Goal: Transaction & Acquisition: Download file/media

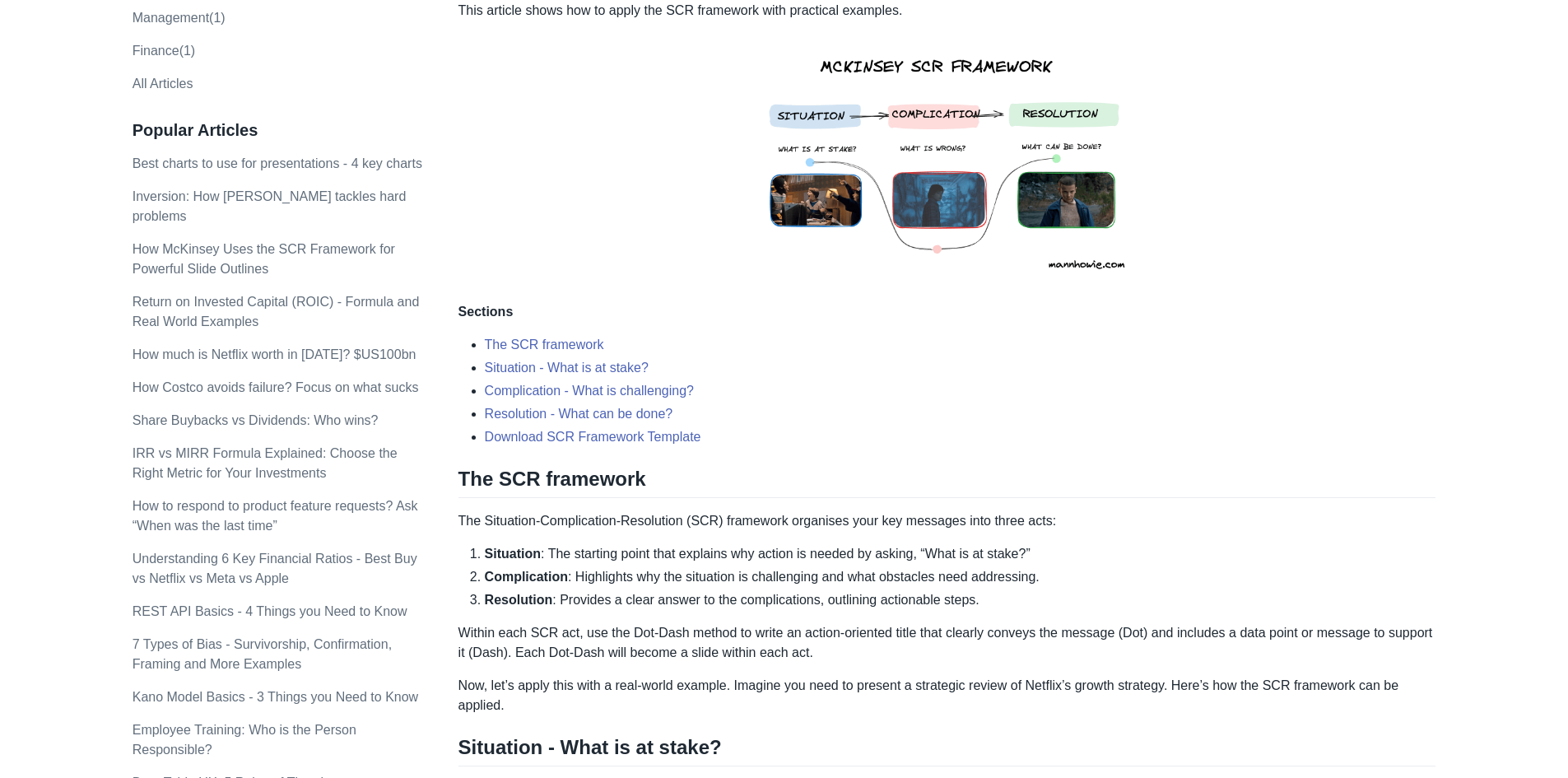
scroll to position [330, 0]
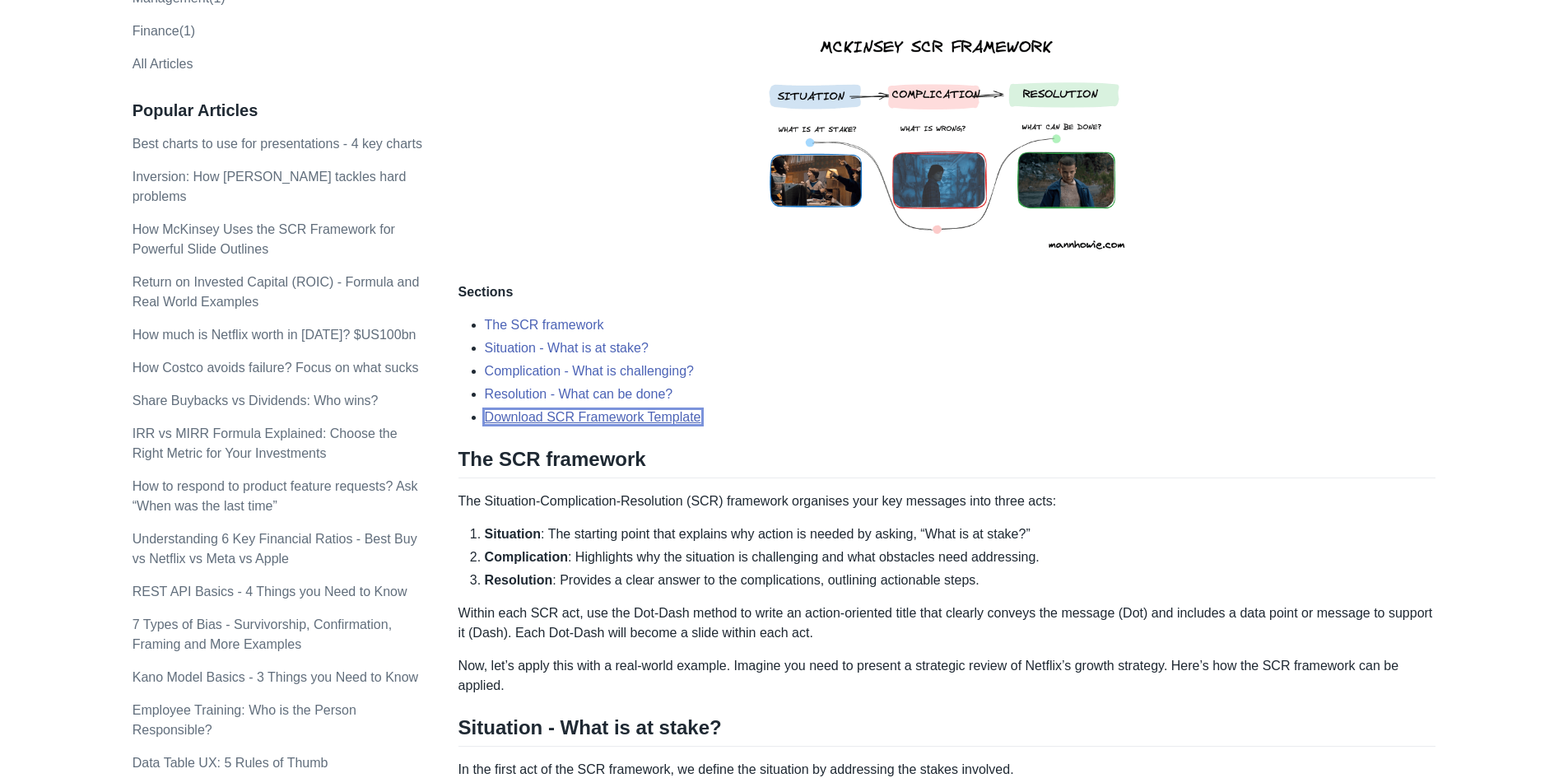
click at [601, 416] on link "Download SCR Framework Template" at bounding box center [593, 416] width 216 height 14
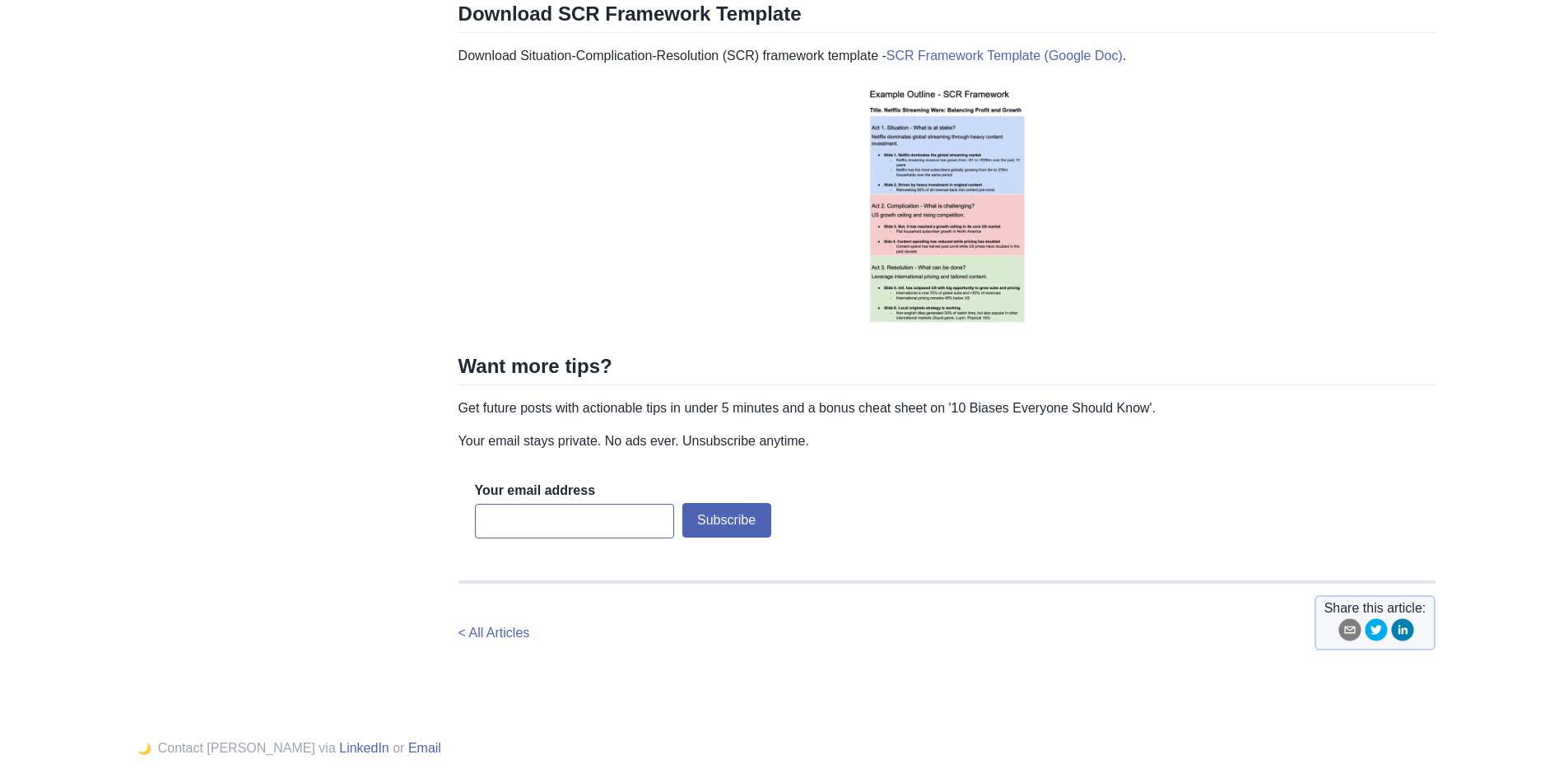
click at [565, 517] on input "email" at bounding box center [574, 521] width 199 height 35
type input "t"
type input "[EMAIL_ADDRESS][PERSON_NAME][DOMAIN_NAME]"
click at [726, 514] on button "Subscribe" at bounding box center [727, 520] width 89 height 35
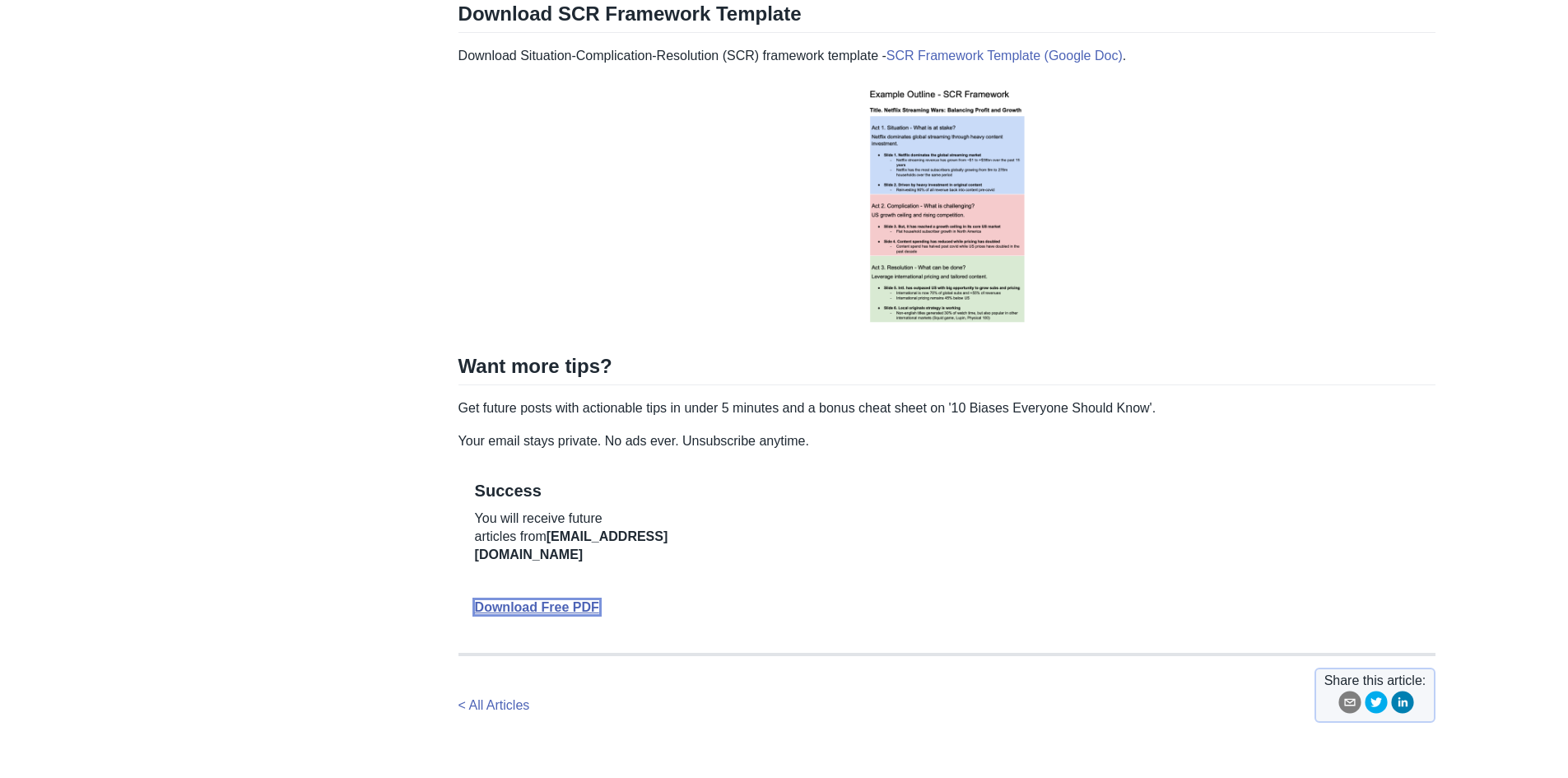
click at [516, 600] on link "Download Free PDF" at bounding box center [537, 606] width 124 height 14
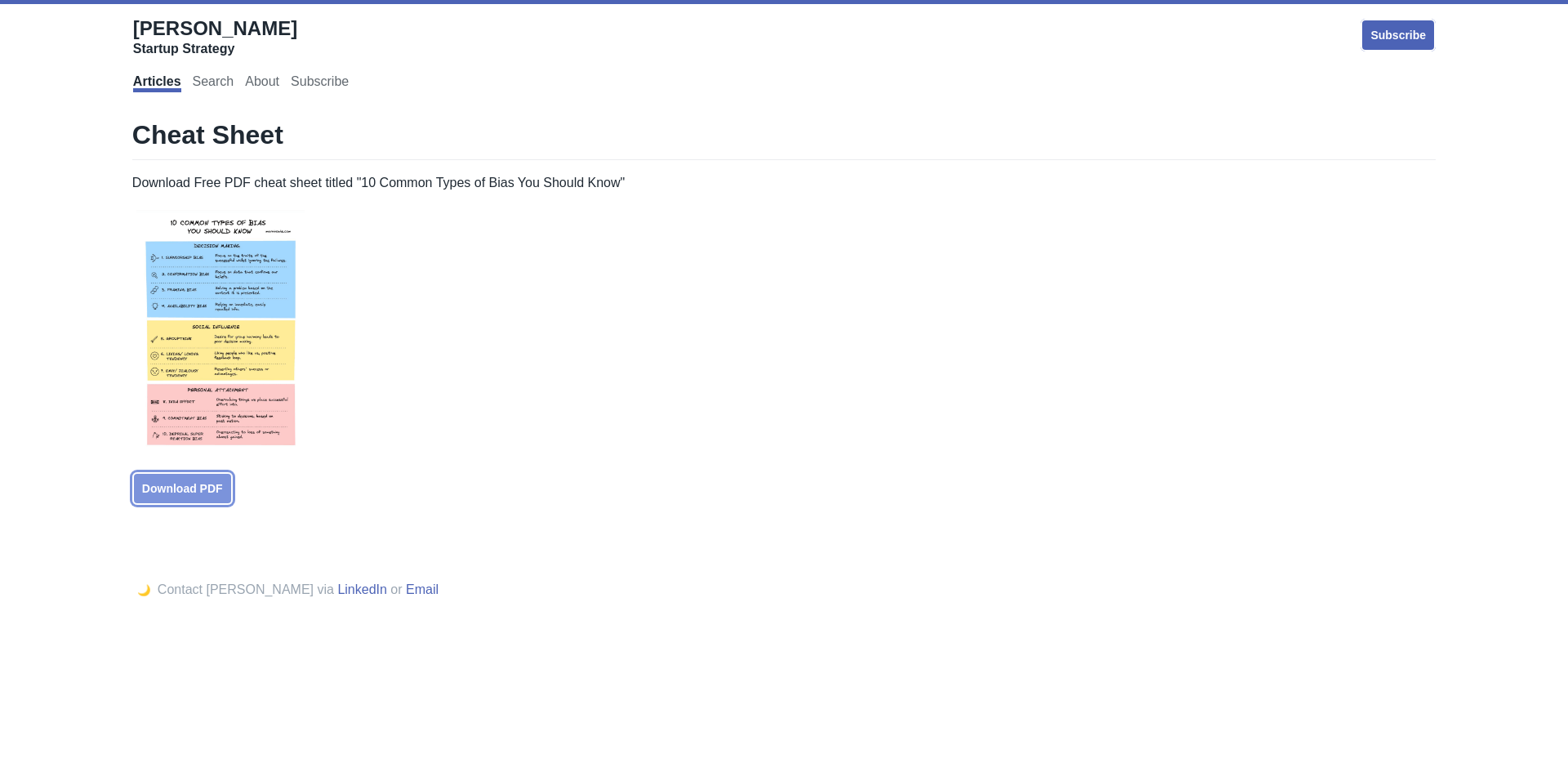
click at [180, 491] on link "Download PDF" at bounding box center [182, 488] width 101 height 33
